Goal: Transaction & Acquisition: Obtain resource

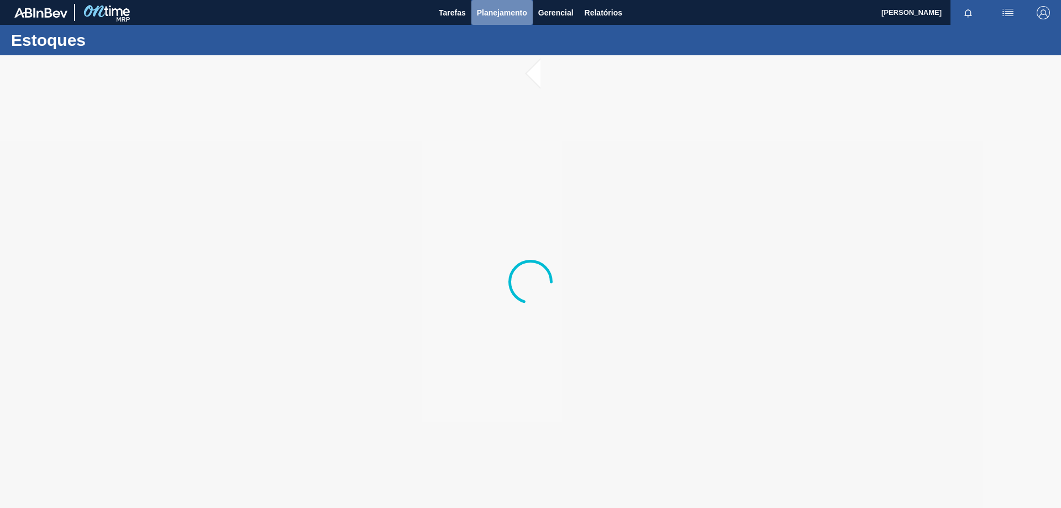
click at [508, 13] on span "Planejamento" at bounding box center [502, 12] width 50 height 13
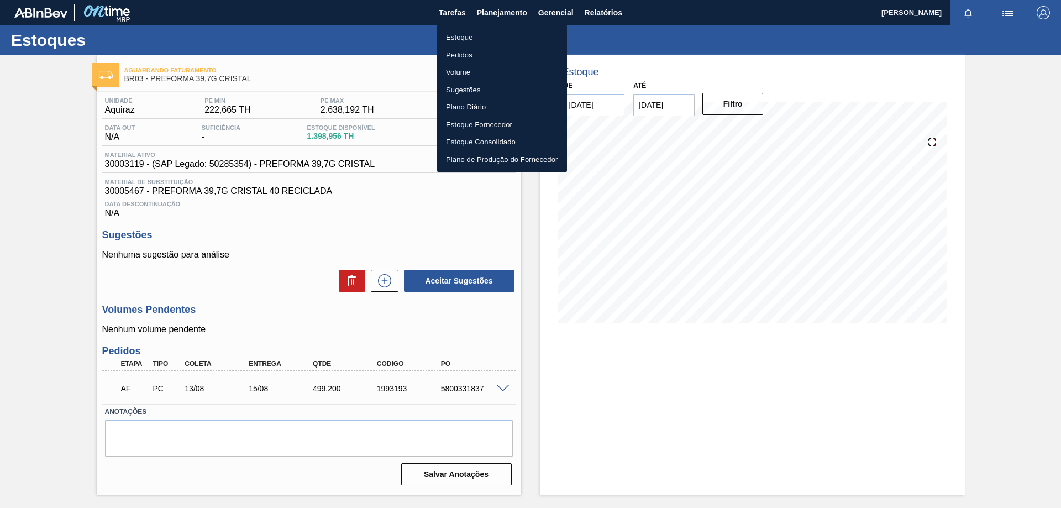
click at [462, 53] on li "Pedidos" at bounding box center [502, 55] width 130 height 18
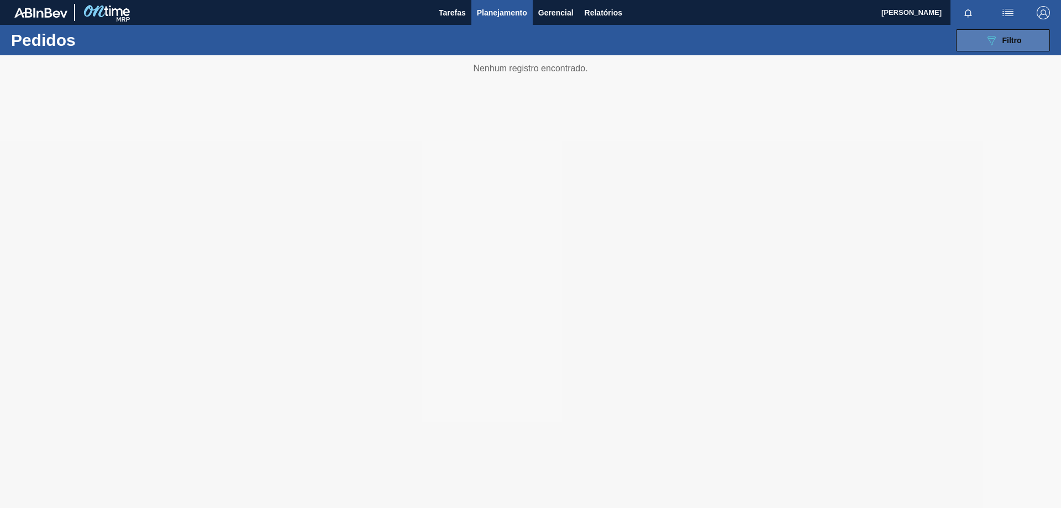
click at [997, 41] on icon "089F7B8B-B2A5-4AFE-B5C0-19BA573D28AC" at bounding box center [991, 40] width 13 height 13
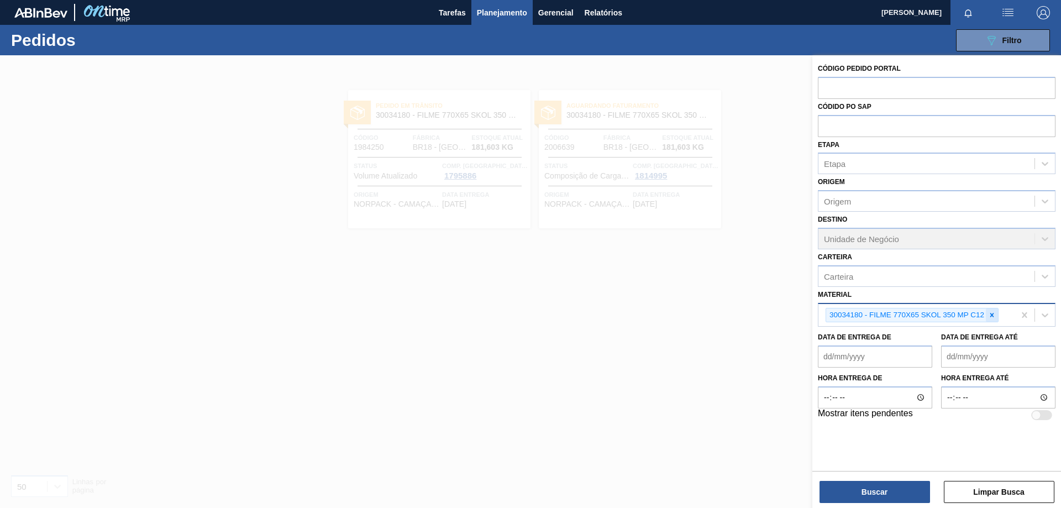
click at [993, 317] on icon at bounding box center [992, 315] width 8 height 8
paste input "30003817"
type input "30003817"
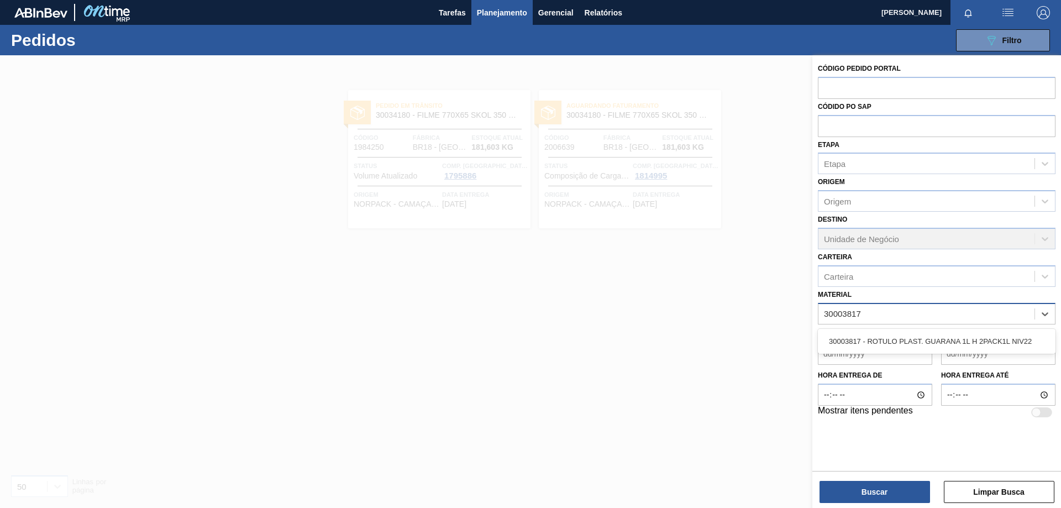
click at [907, 329] on div "30003817 - ROTULO PLAST. GUARANA 1L H 2PACK1L NIV22" at bounding box center [937, 341] width 238 height 25
click at [911, 334] on div "30003817 - ROTULO PLAST. GUARANA 1L H 2PACK1L NIV22" at bounding box center [937, 341] width 238 height 20
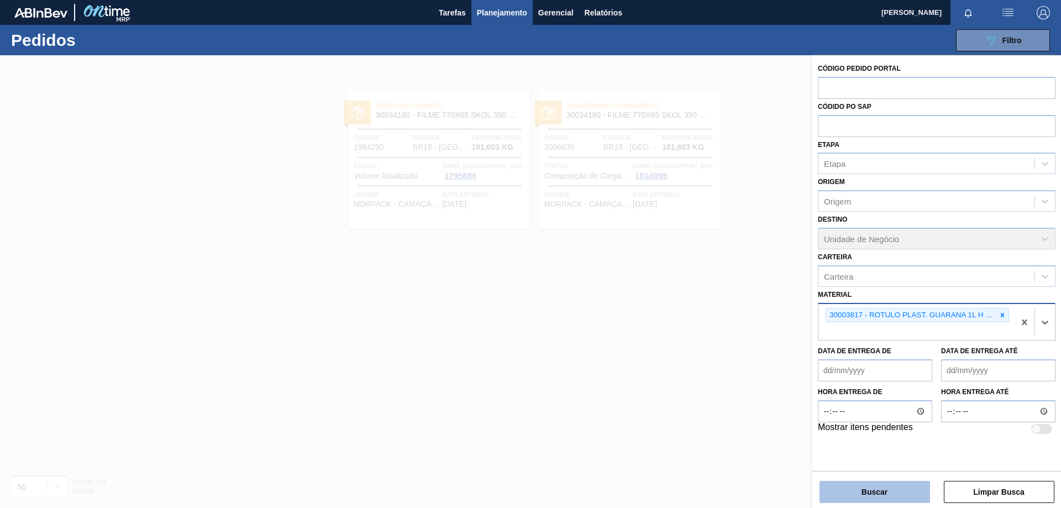
click at [881, 500] on button "Buscar" at bounding box center [875, 492] width 111 height 22
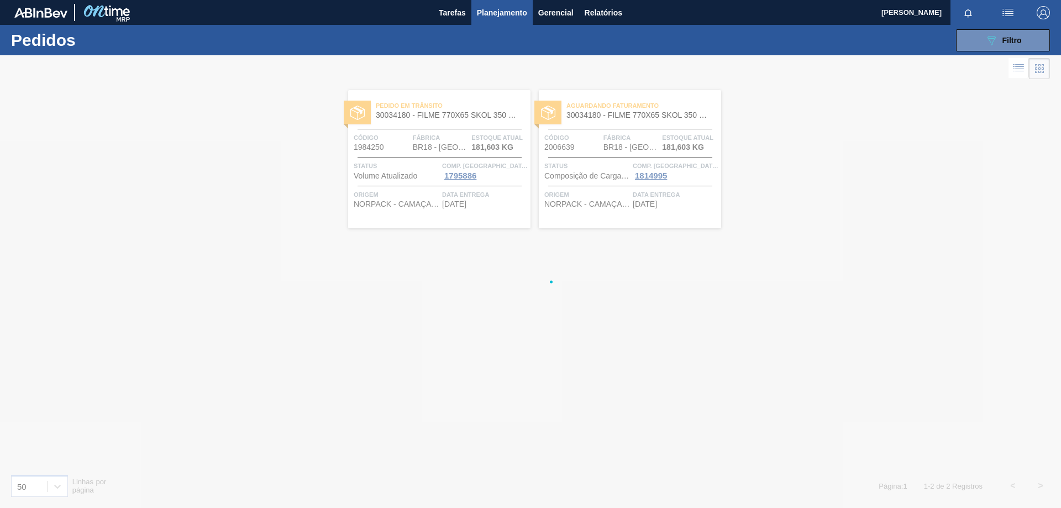
click at [886, 494] on div at bounding box center [530, 281] width 1061 height 453
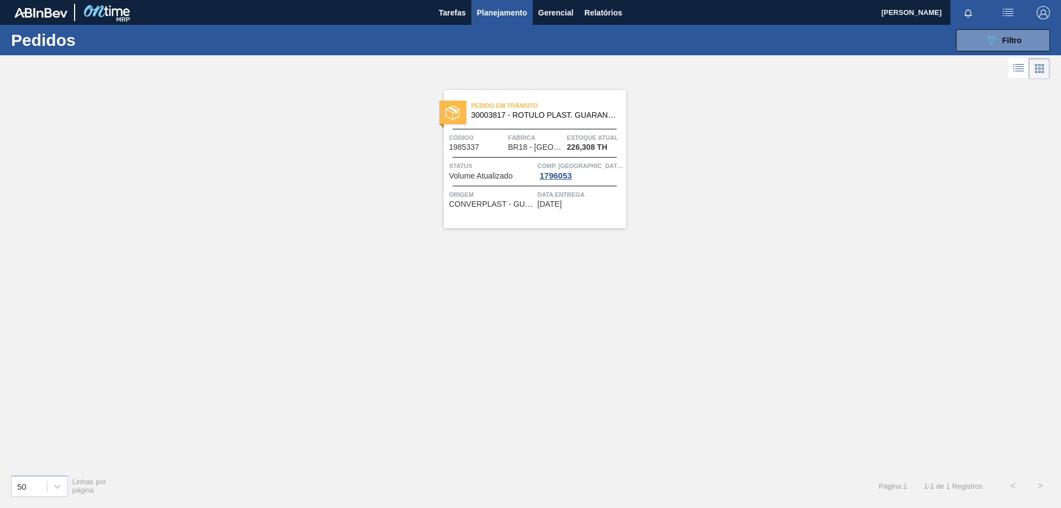
click at [559, 207] on span "[DATE]" at bounding box center [550, 204] width 24 height 8
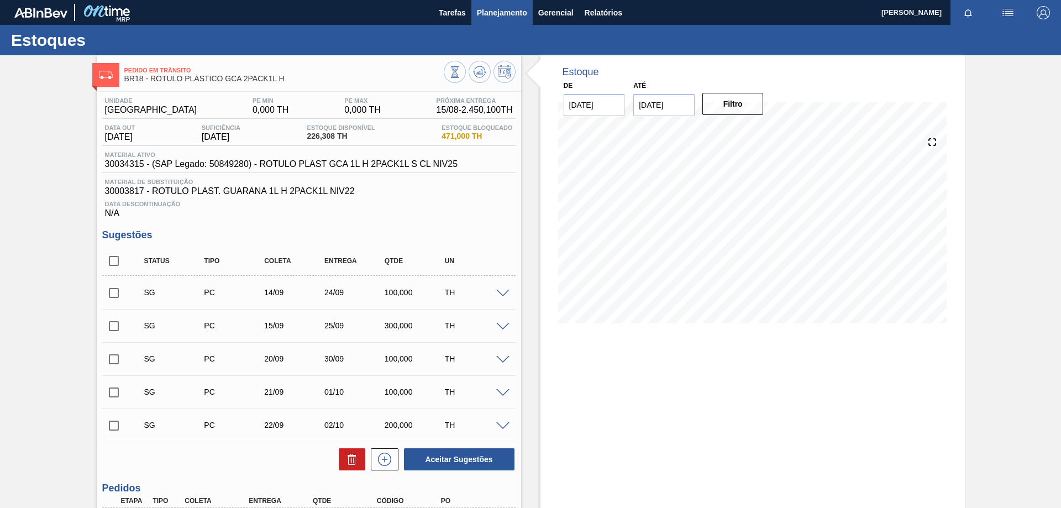
click at [481, 15] on span "Planejamento" at bounding box center [502, 12] width 50 height 13
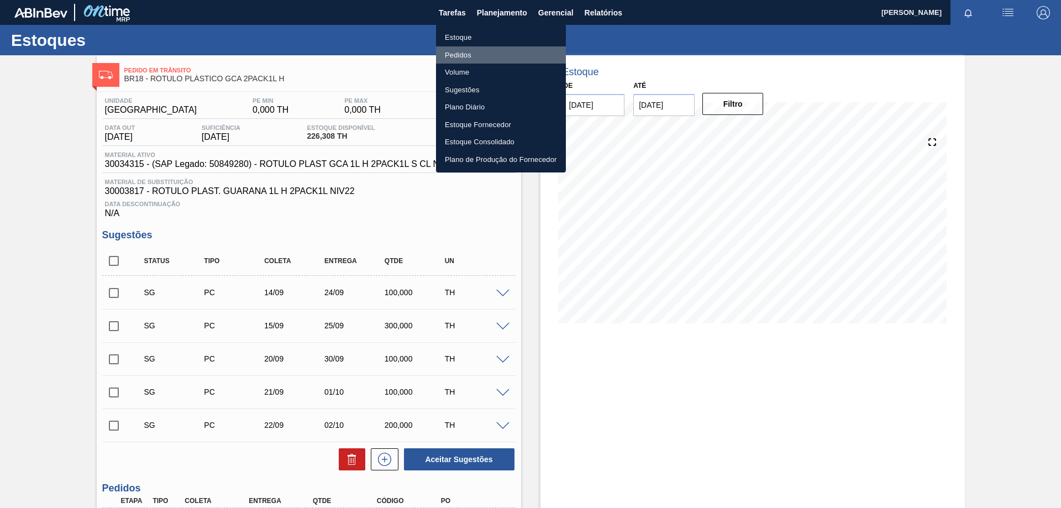
click at [474, 60] on li "Pedidos" at bounding box center [501, 55] width 130 height 18
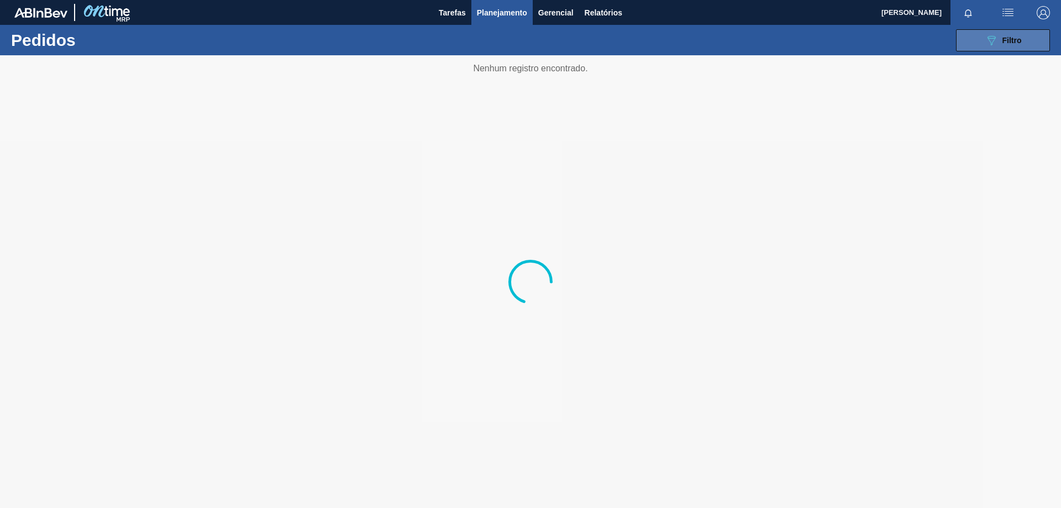
click at [1015, 44] on span "Filtro" at bounding box center [1011, 40] width 19 height 9
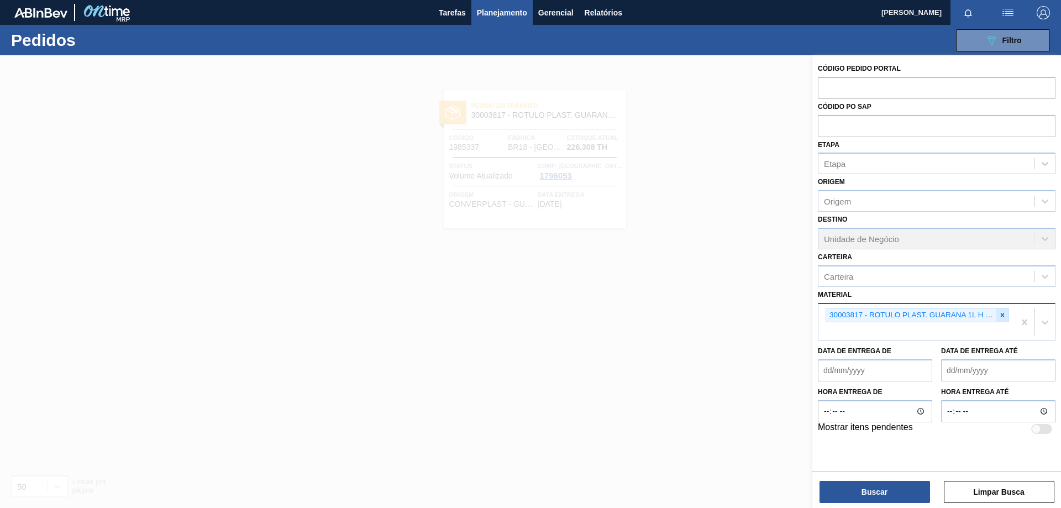
click at [1002, 316] on icon at bounding box center [1003, 315] width 4 height 4
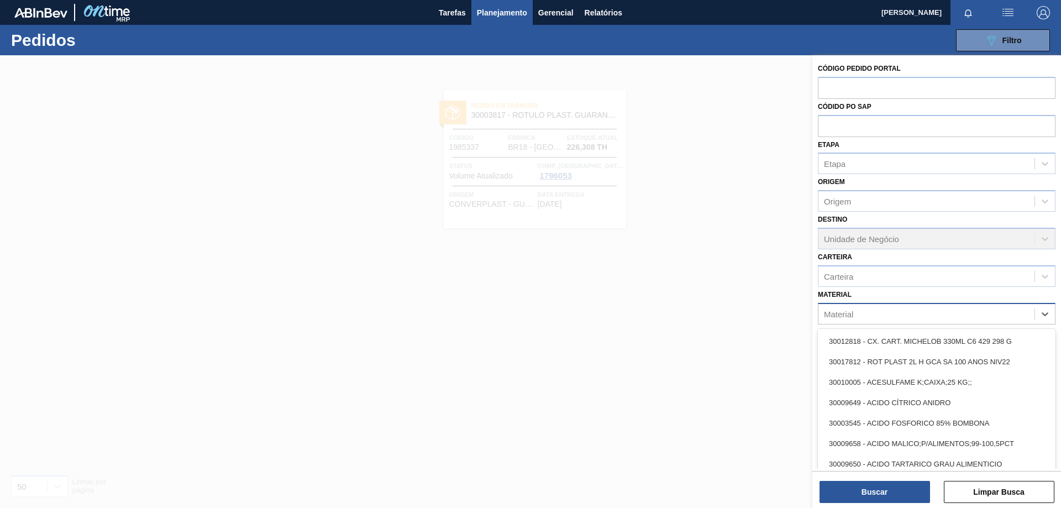
click at [986, 314] on div "Material" at bounding box center [926, 314] width 216 height 16
paste input "30012584"
type input "30012584"
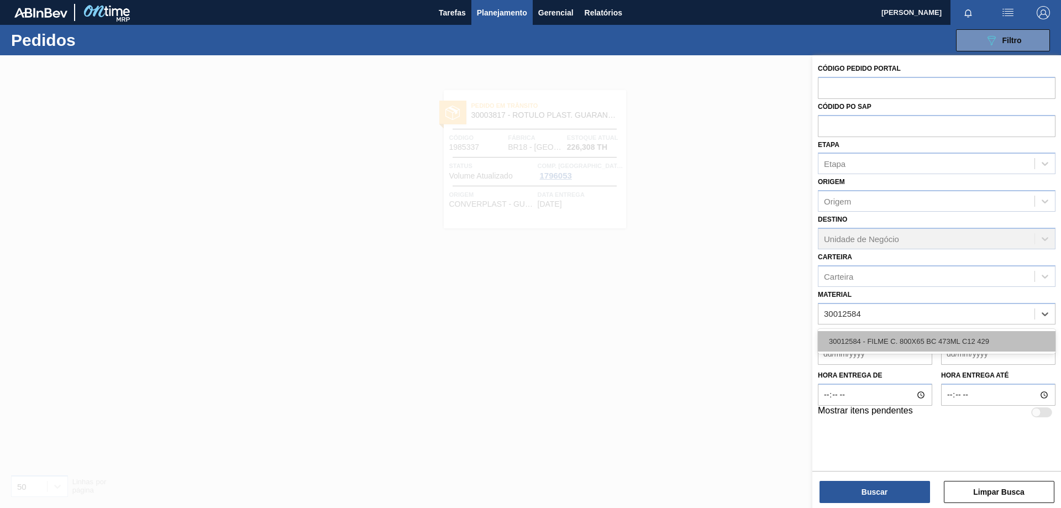
click at [893, 332] on div "30012584 - FILME C. 800X65 BC 473ML C12 429" at bounding box center [937, 341] width 238 height 20
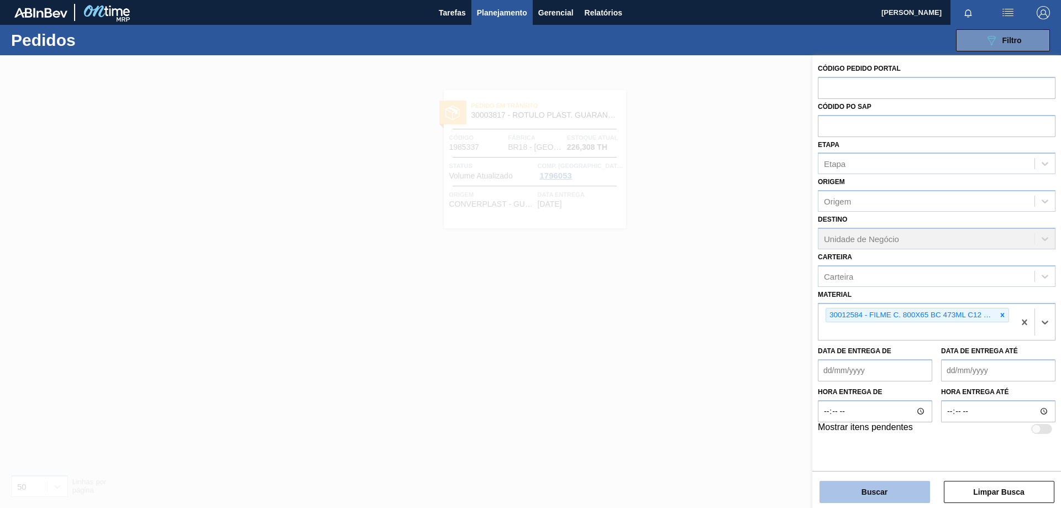
click at [876, 482] on button "Buscar" at bounding box center [875, 492] width 111 height 22
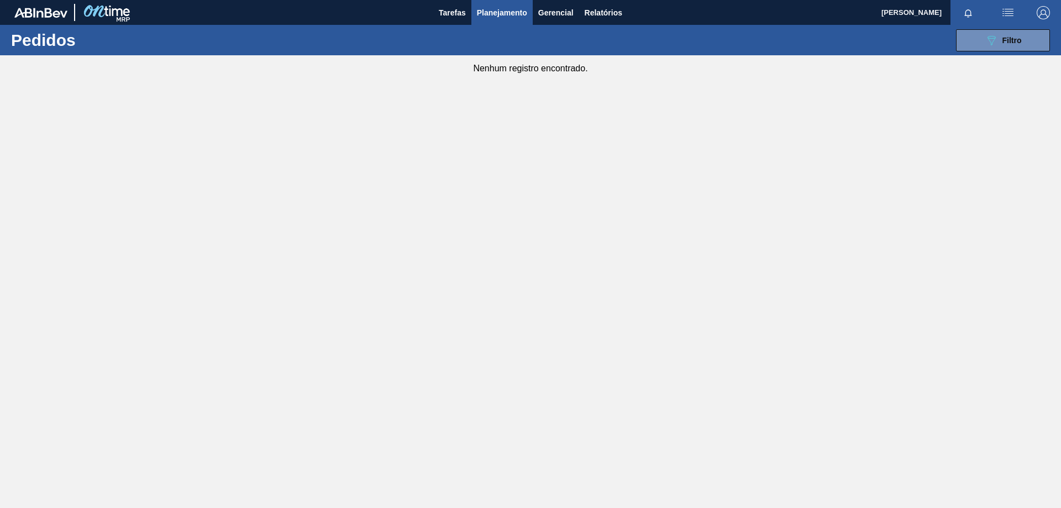
click at [517, 8] on span "Planejamento" at bounding box center [502, 12] width 50 height 13
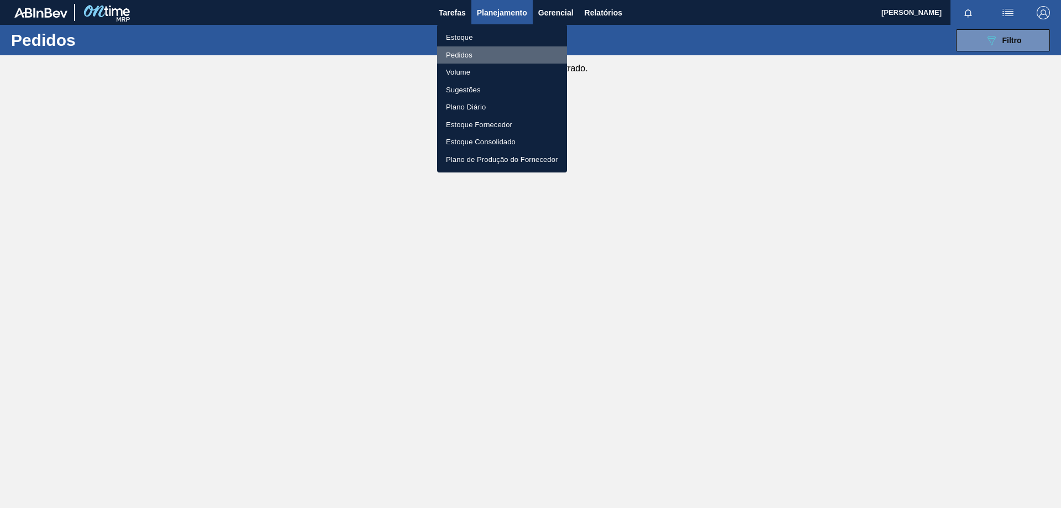
click at [471, 53] on li "Pedidos" at bounding box center [502, 55] width 130 height 18
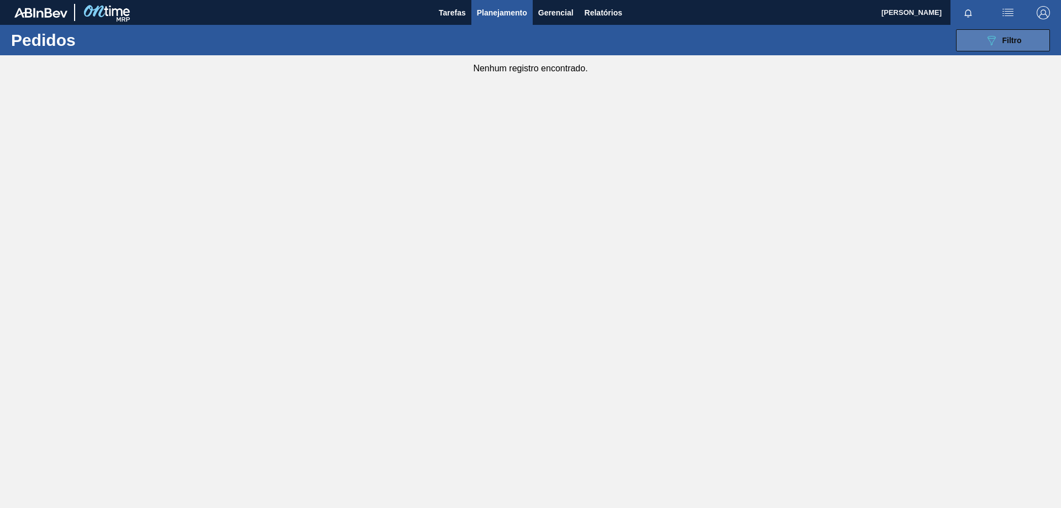
click at [1009, 45] on div "089F7B8B-B2A5-4AFE-B5C0-19BA573D28AC Filtro" at bounding box center [1003, 40] width 37 height 13
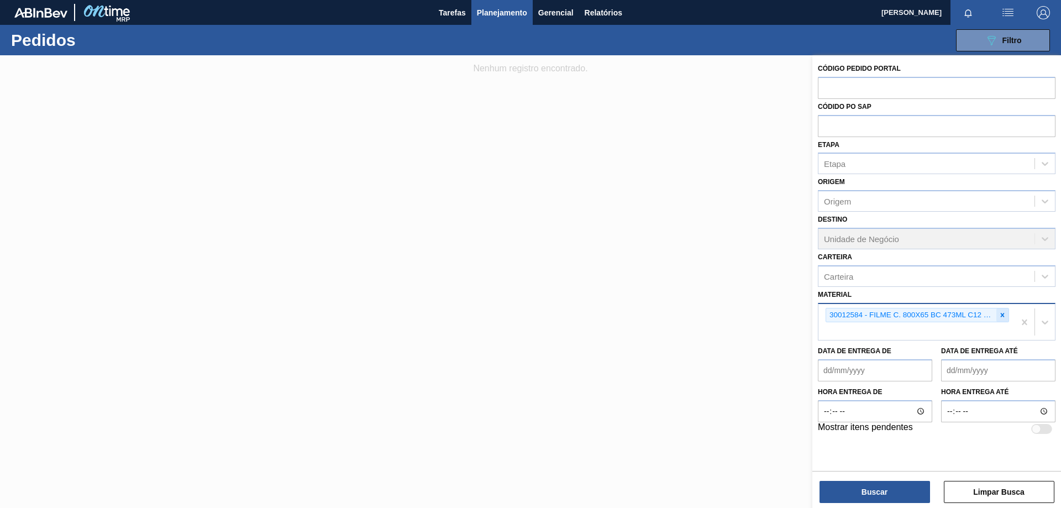
click at [1000, 318] on icon at bounding box center [1003, 315] width 8 height 8
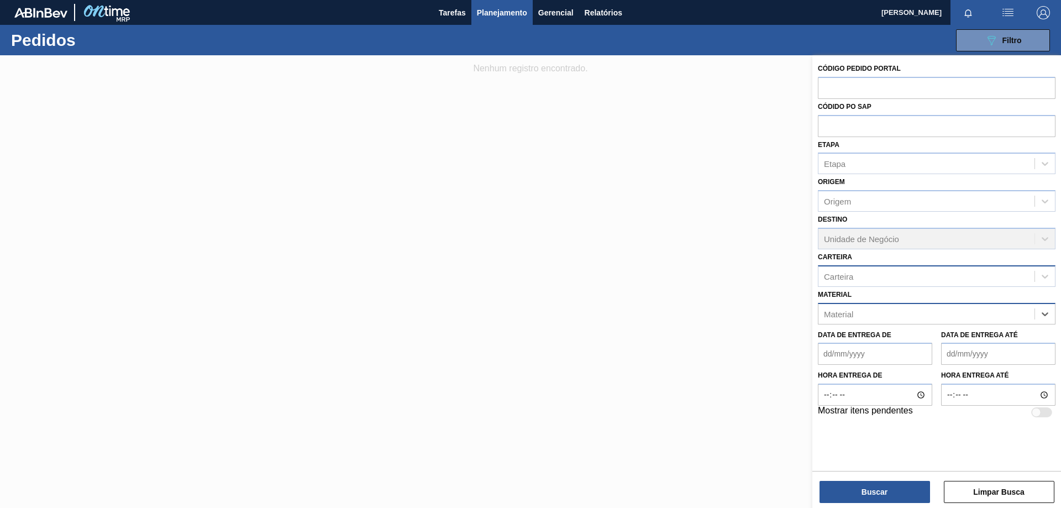
click at [942, 275] on div "Carteira" at bounding box center [926, 276] width 216 height 16
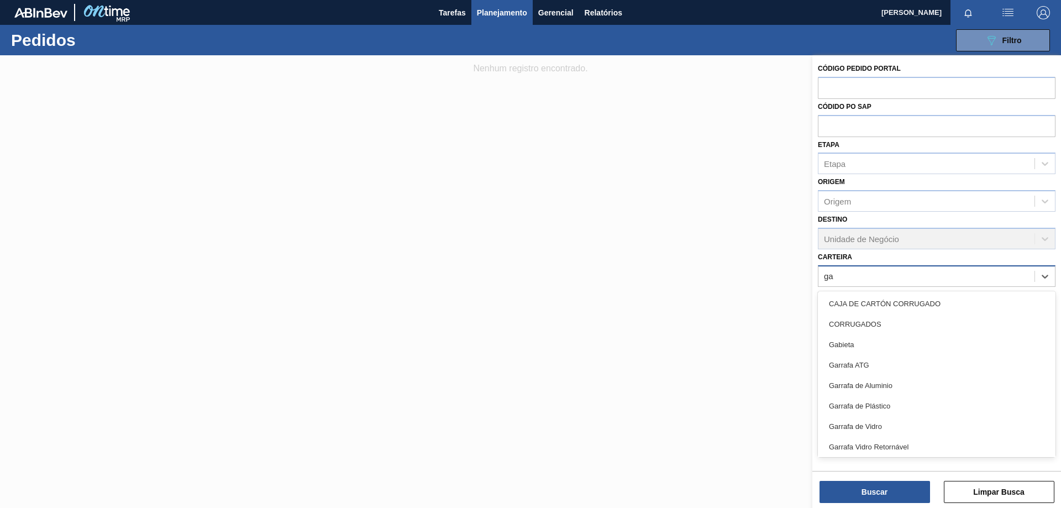
type input "gar"
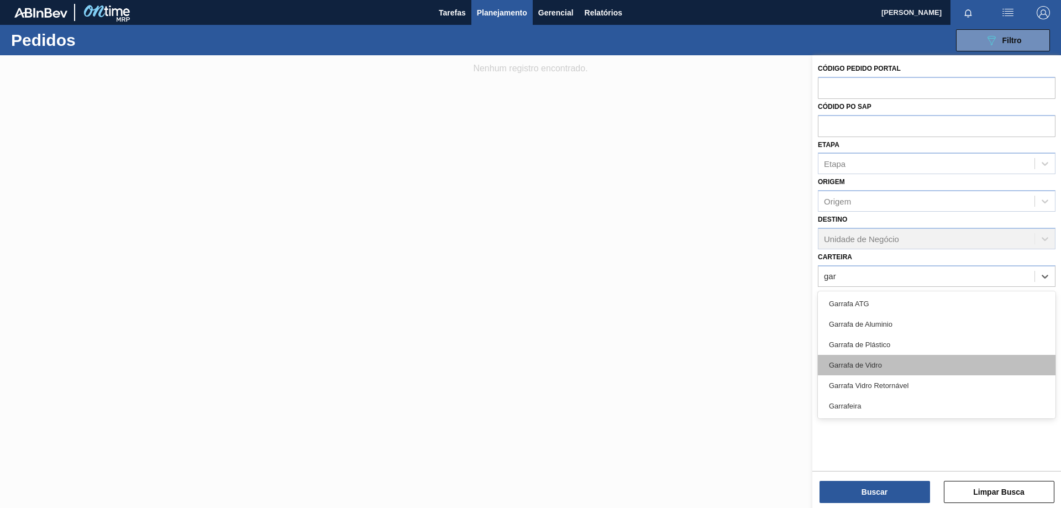
click at [884, 366] on div "Garrafa de Vidro" at bounding box center [937, 365] width 238 height 20
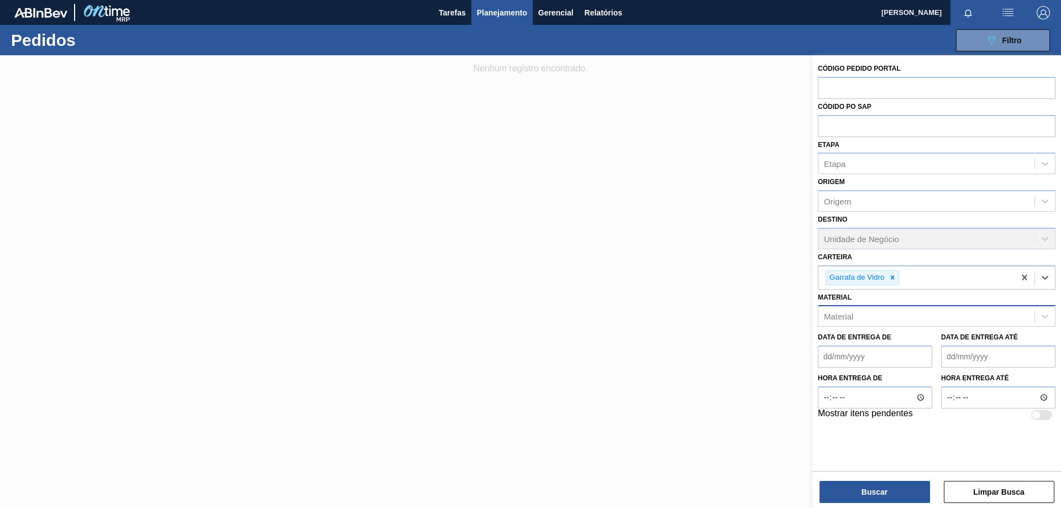
click at [884, 355] on de "Data de Entrega de" at bounding box center [875, 356] width 114 height 22
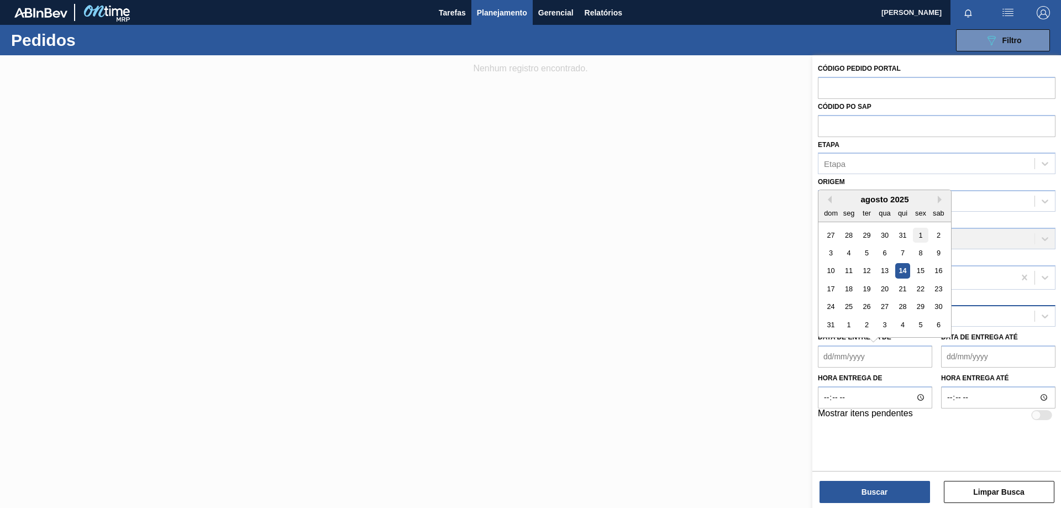
click at [926, 232] on div "1" at bounding box center [920, 235] width 15 height 15
type de "[DATE]"
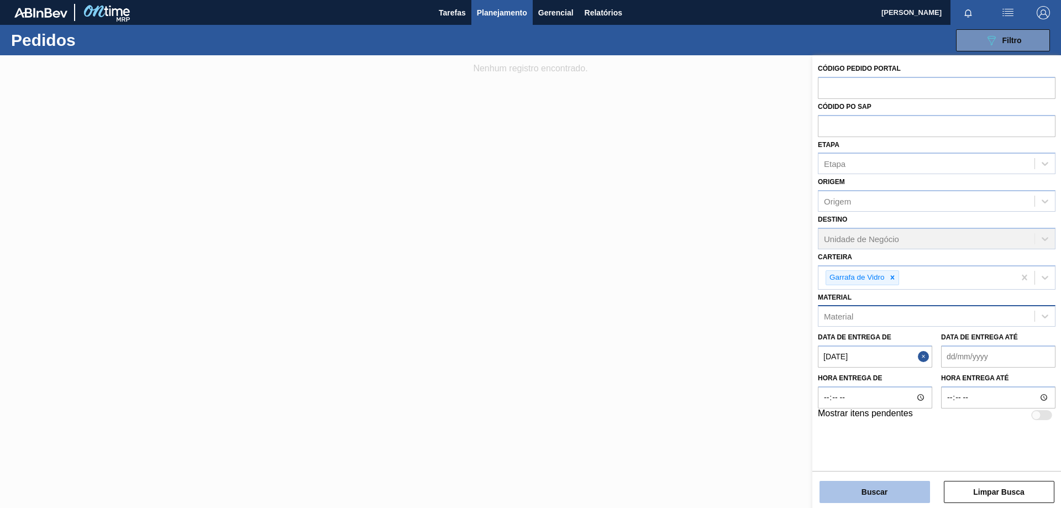
click at [916, 494] on button "Buscar" at bounding box center [875, 492] width 111 height 22
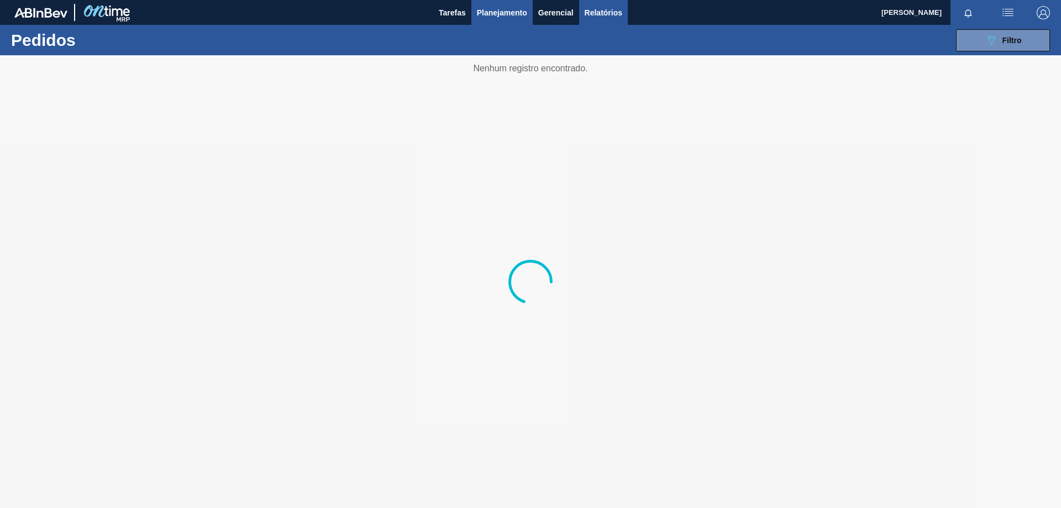
click at [586, 11] on span "Relatórios" at bounding box center [604, 12] width 38 height 13
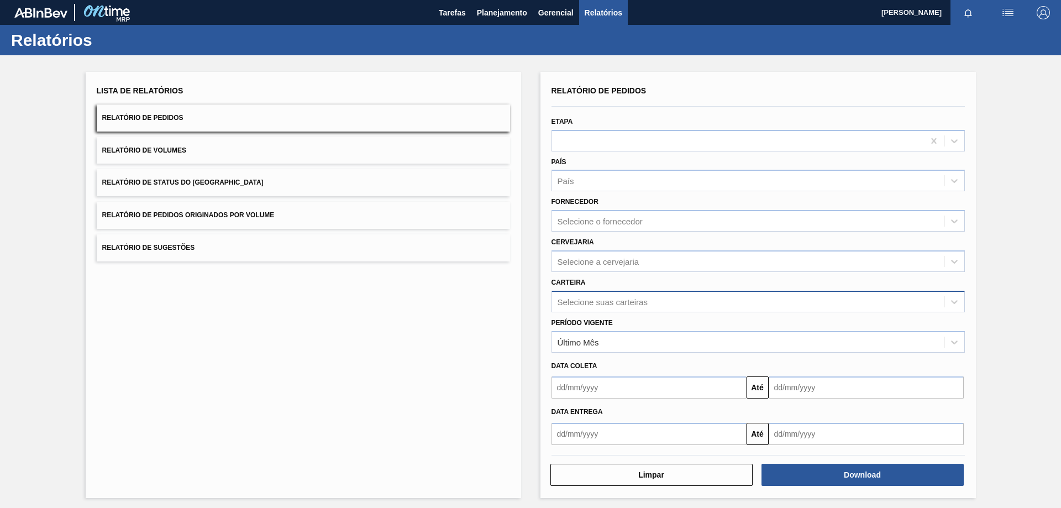
click at [652, 308] on div "Selecione suas carteiras" at bounding box center [748, 301] width 392 height 16
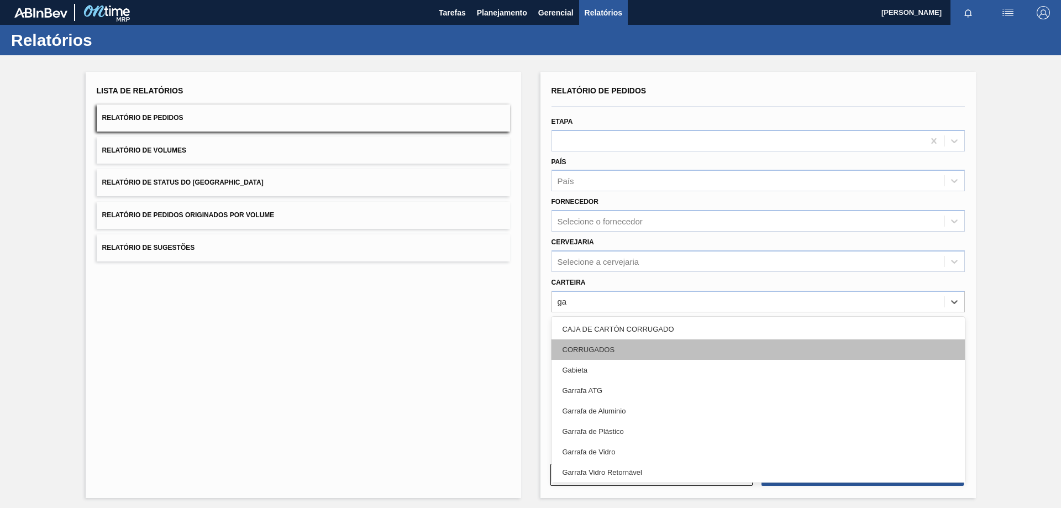
type input "gar"
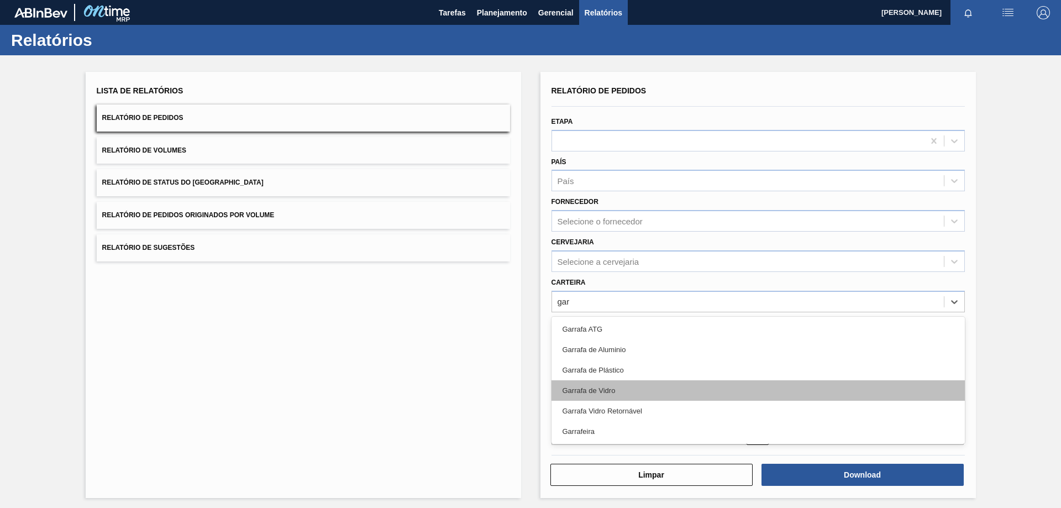
click at [650, 395] on div "Garrafa de Vidro" at bounding box center [758, 390] width 413 height 20
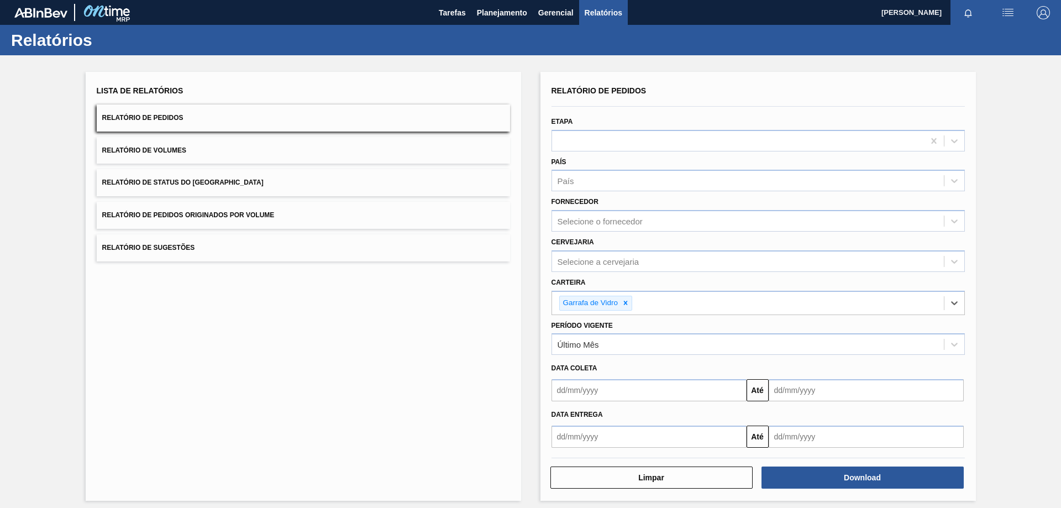
click at [717, 395] on input "text" at bounding box center [649, 390] width 195 height 22
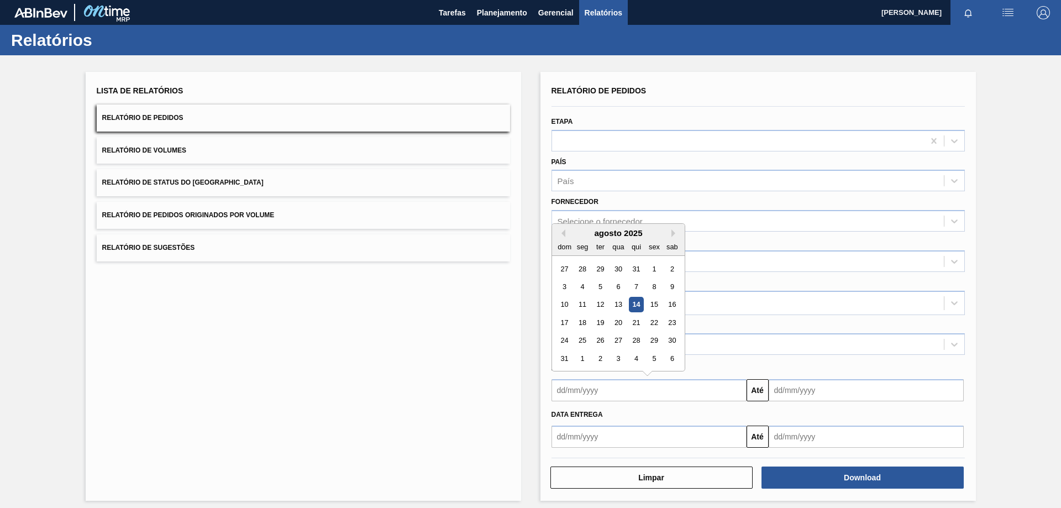
click at [684, 430] on input "text" at bounding box center [649, 437] width 195 height 22
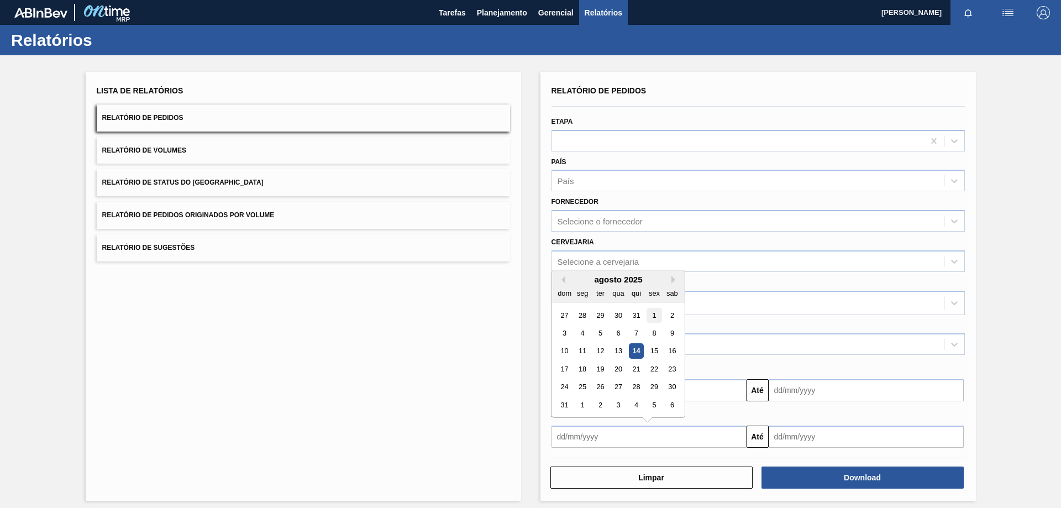
click at [654, 315] on div "1" at bounding box center [654, 315] width 15 height 15
type input "[DATE]"
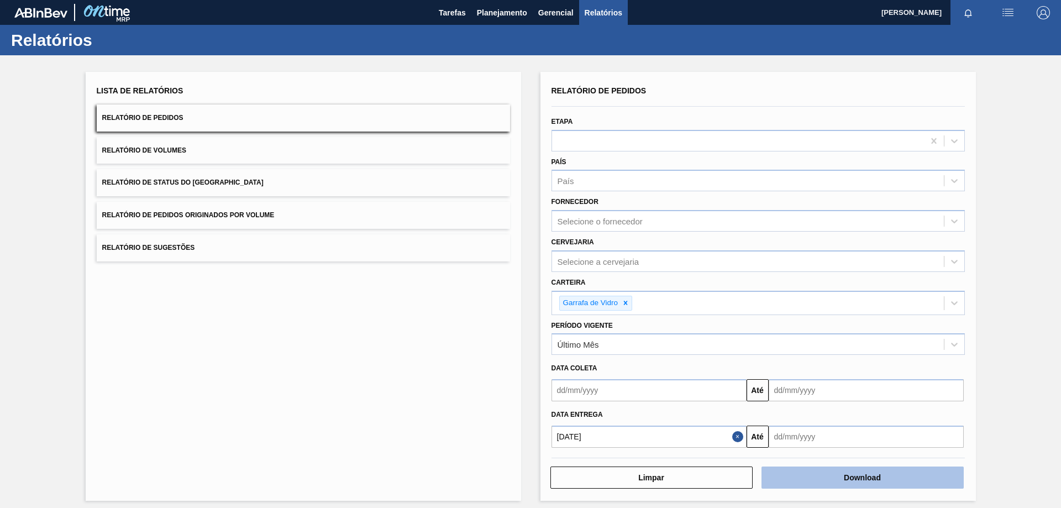
click at [876, 480] on button "Download" at bounding box center [863, 477] width 202 height 22
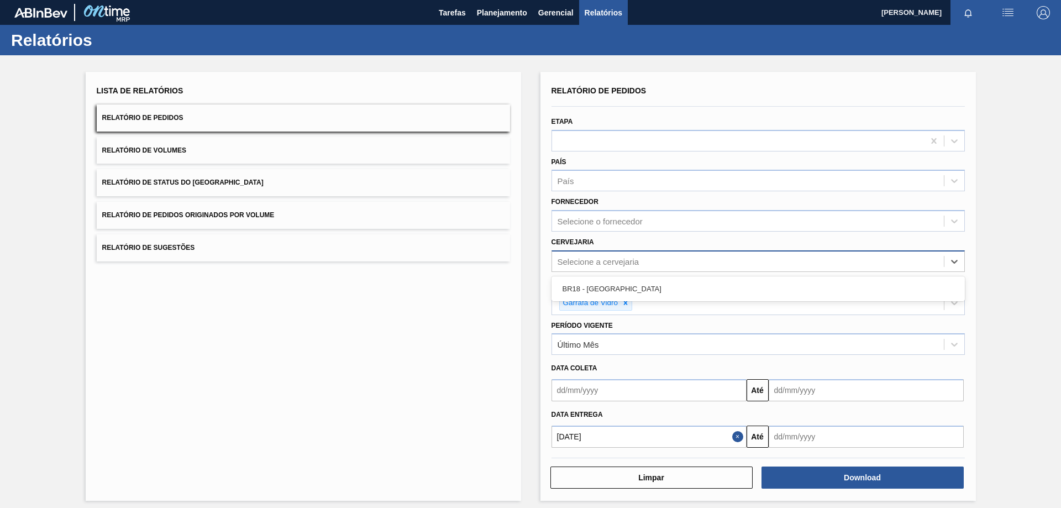
click at [653, 261] on div "Selecione a cervejaria" at bounding box center [748, 261] width 392 height 16
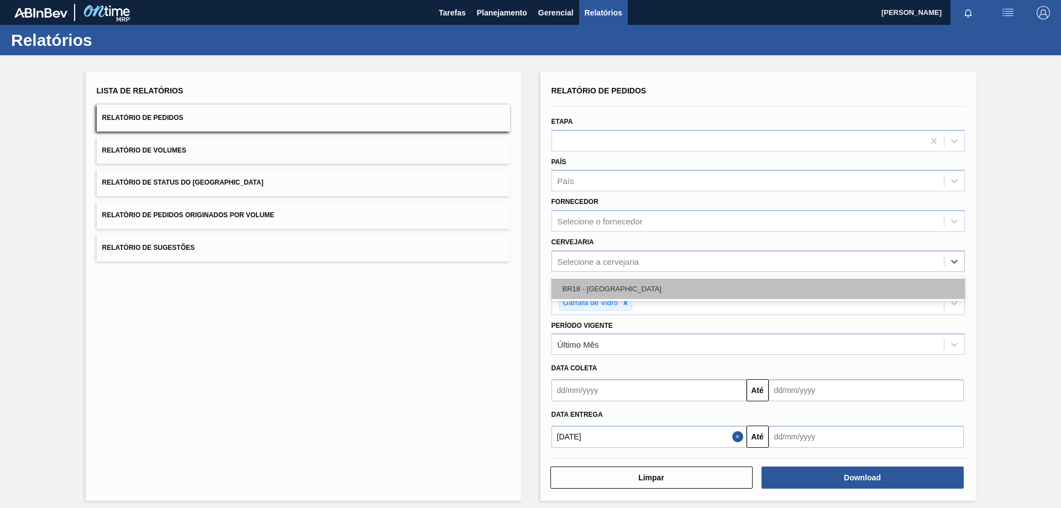
click at [645, 288] on div "BR18 - [GEOGRAPHIC_DATA]" at bounding box center [758, 289] width 413 height 20
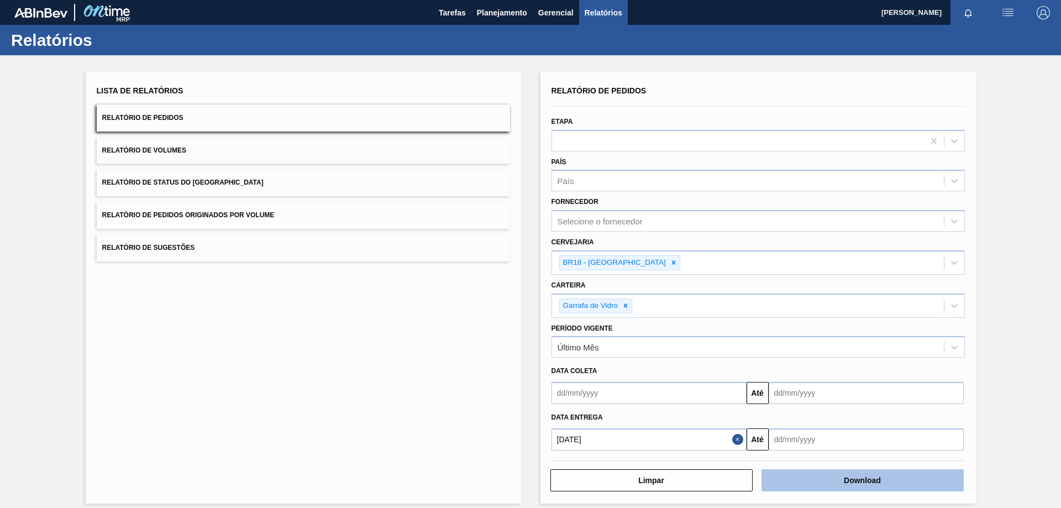
click at [810, 482] on button "Download" at bounding box center [863, 480] width 202 height 22
click at [719, 393] on input "text" at bounding box center [649, 393] width 195 height 22
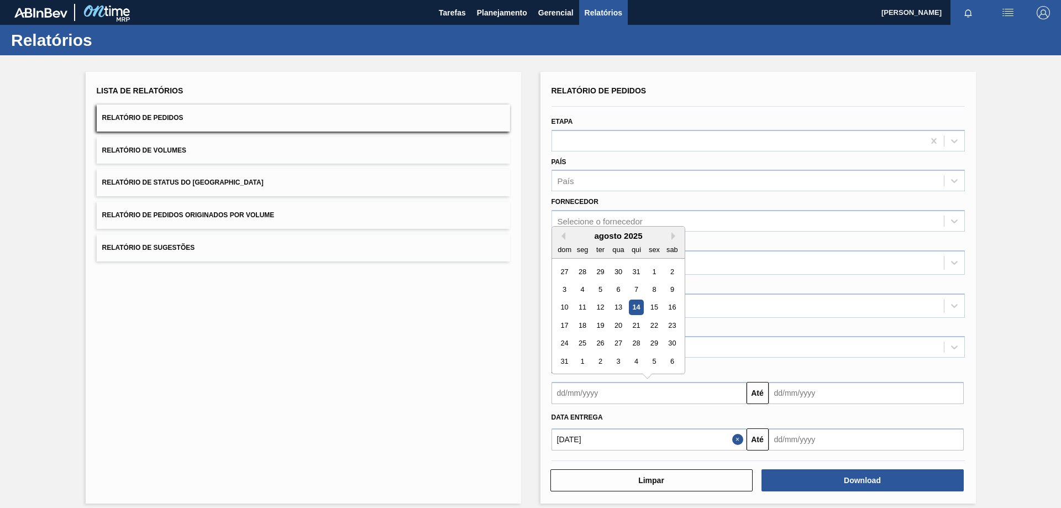
click at [407, 397] on div "Lista de Relatórios Relatório de Pedidos Relatório de Volumes Relatório de Stat…" at bounding box center [303, 288] width 435 height 432
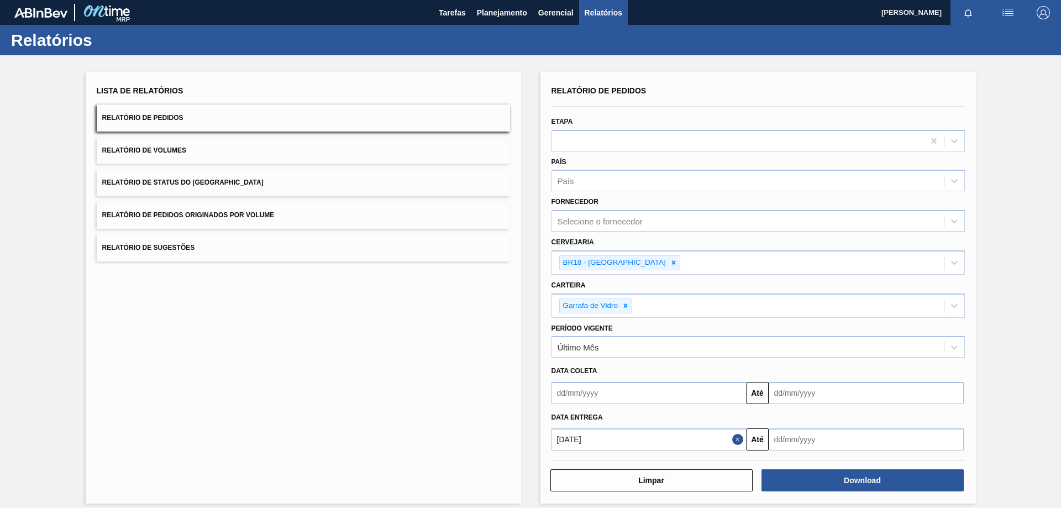
click at [622, 400] on input "text" at bounding box center [649, 393] width 195 height 22
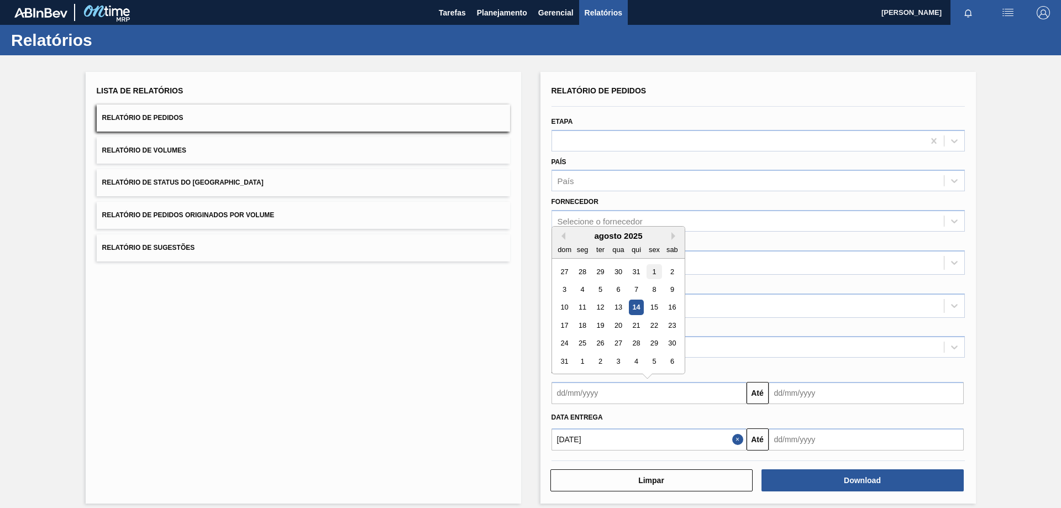
click at [652, 266] on div "1" at bounding box center [654, 271] width 15 height 15
type input "[DATE]"
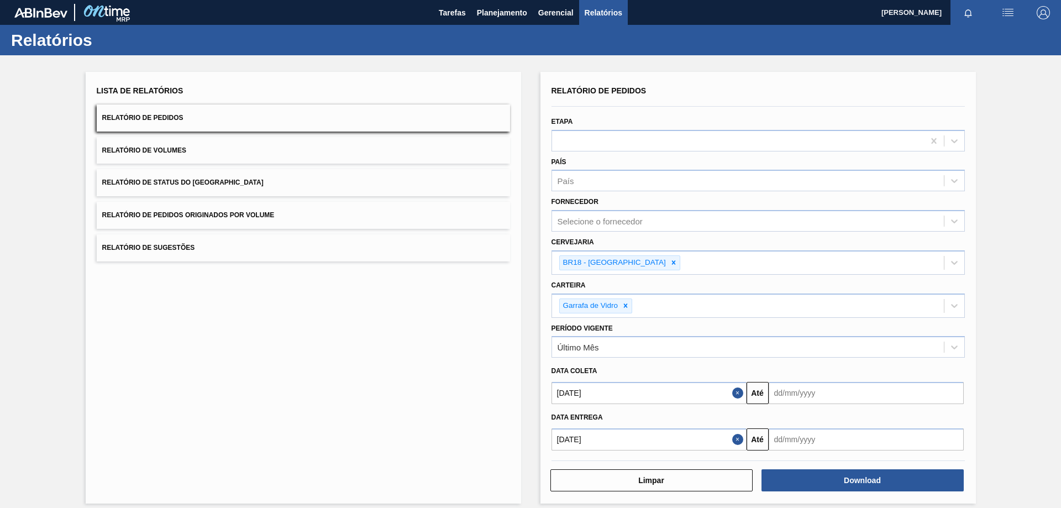
click at [738, 440] on button "Close" at bounding box center [739, 439] width 14 height 22
click at [806, 389] on input "text" at bounding box center [866, 393] width 195 height 22
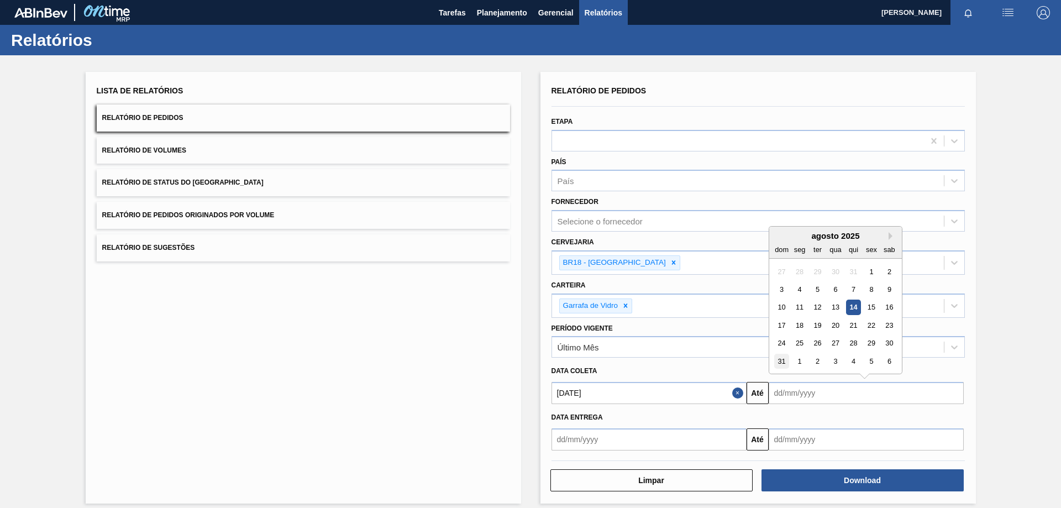
click at [778, 359] on div "31" at bounding box center [781, 361] width 15 height 15
type input "[DATE]"
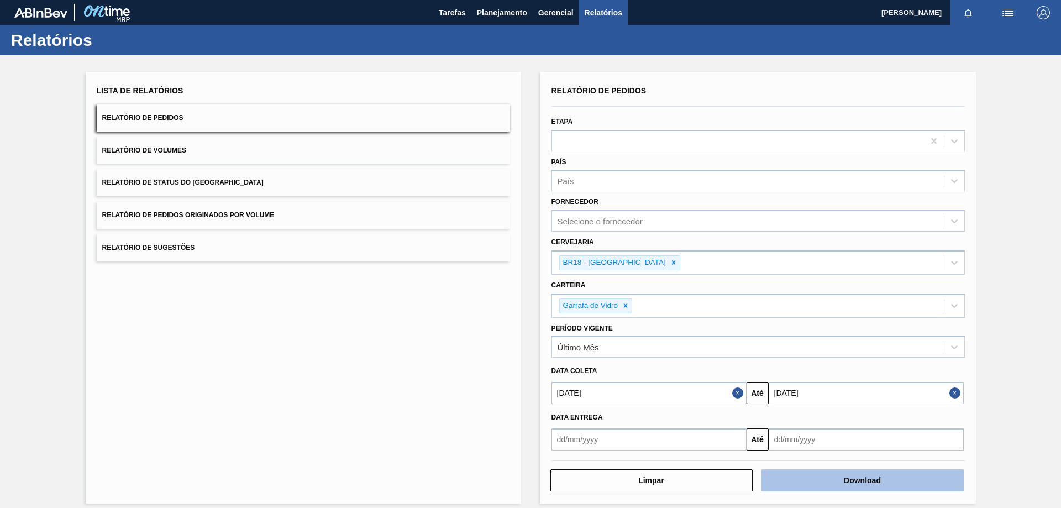
click at [864, 476] on button "Download" at bounding box center [863, 480] width 202 height 22
